Goal: Task Accomplishment & Management: Manage account settings

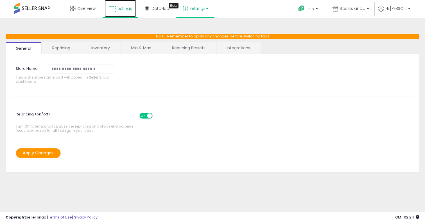
click at [121, 9] on span "Listings" at bounding box center [125, 9] width 15 height 6
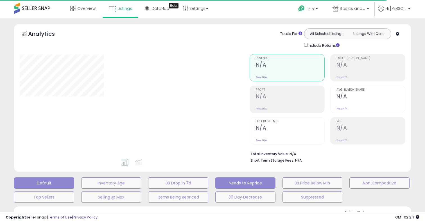
click at [223, 182] on button "Needs to Reprice" at bounding box center [245, 182] width 60 height 11
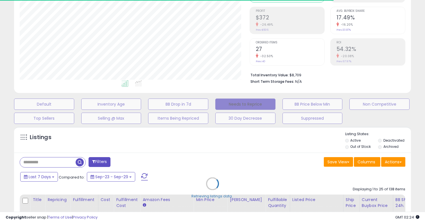
scroll to position [115, 230]
click at [349, 146] on div "Retrieving listings data.." at bounding box center [212, 188] width 405 height 128
click at [347, 146] on div "Retrieving listings data.." at bounding box center [212, 188] width 405 height 128
select select "**"
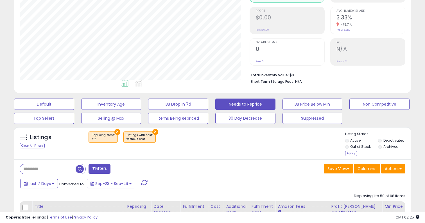
click at [382, 145] on li "Archived" at bounding box center [394, 147] width 32 height 6
click at [351, 154] on div "Apply" at bounding box center [351, 152] width 12 height 5
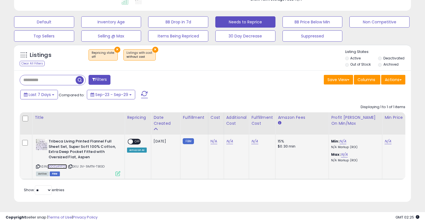
click at [54, 167] on link "B0DDJ4YF2X" at bounding box center [57, 166] width 19 height 5
click at [211, 141] on link "N/A" at bounding box center [214, 141] width 7 height 6
type input "*****"
click at [232, 127] on icon "submit" at bounding box center [230, 126] width 3 height 3
click at [386, 144] on td "N/A" at bounding box center [399, 156] width 34 height 44
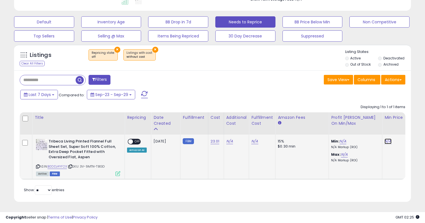
click at [386, 141] on link "N/A" at bounding box center [388, 141] width 7 height 6
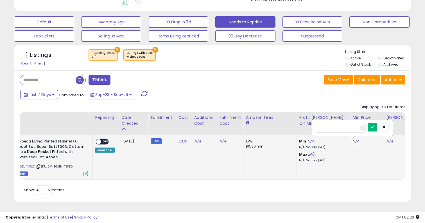
type input "*****"
click at [374, 128] on icon "submit" at bounding box center [372, 126] width 3 height 3
click at [387, 141] on link "N/A" at bounding box center [389, 141] width 7 height 6
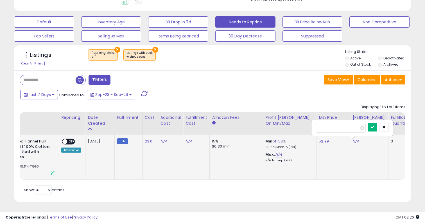
type input "*****"
click at [374, 128] on icon "submit" at bounding box center [372, 126] width 3 height 3
click at [70, 140] on span "OFF" at bounding box center [71, 141] width 9 height 5
click at [236, 84] on div "Save View Save As New View Update Current View Columns Actions Import Export Vi…" at bounding box center [311, 80] width 197 height 11
